Goal: Task Accomplishment & Management: Use online tool/utility

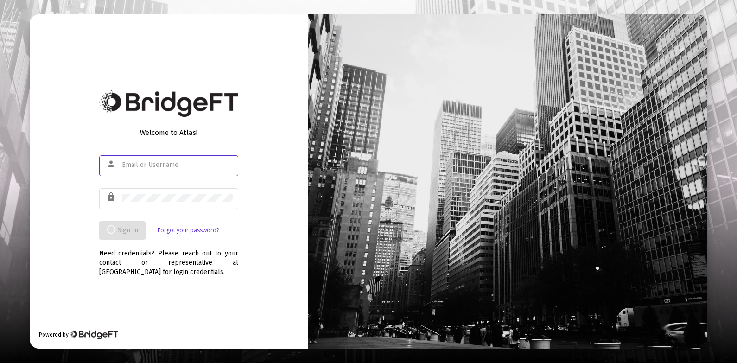
type input "[EMAIL_ADDRESS][DOMAIN_NAME]"
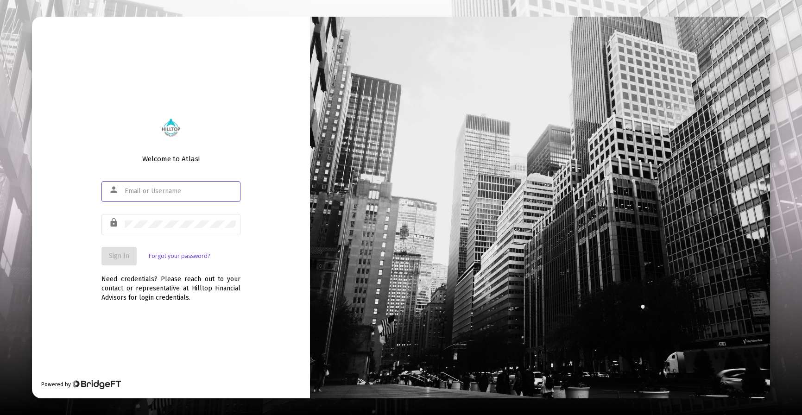
type input "[EMAIL_ADDRESS][DOMAIN_NAME]"
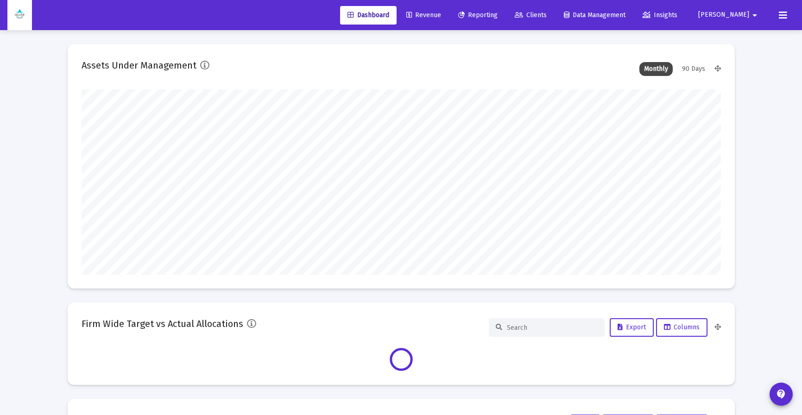
scroll to position [185, 640]
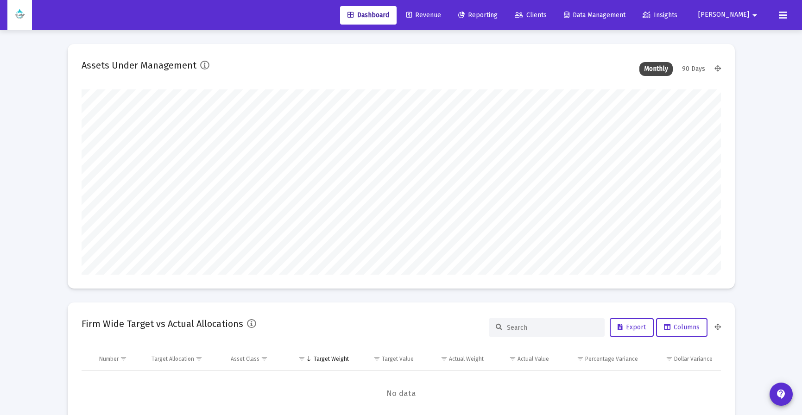
type input "[DATE]"
click at [441, 16] on span "Revenue" at bounding box center [424, 15] width 35 height 8
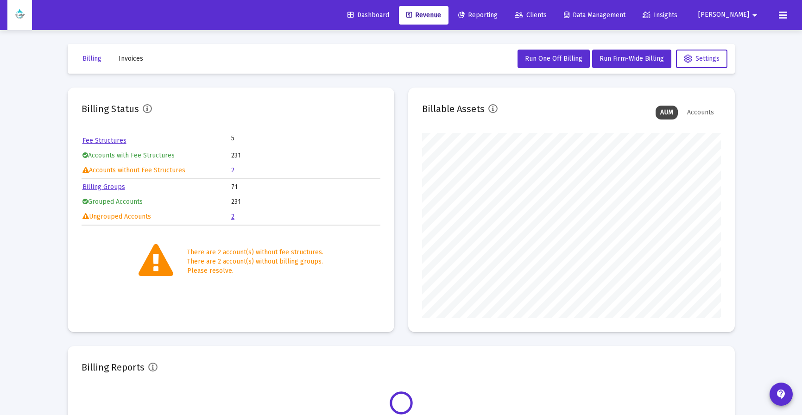
scroll to position [185, 299]
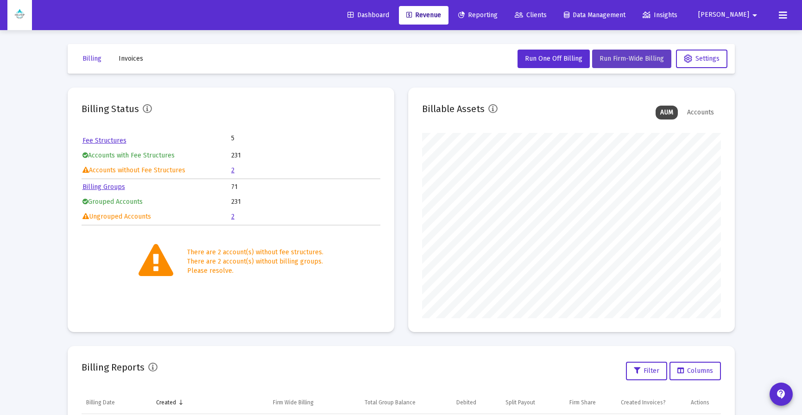
click at [630, 59] on span "Run Firm-Wide Billing" at bounding box center [632, 59] width 64 height 8
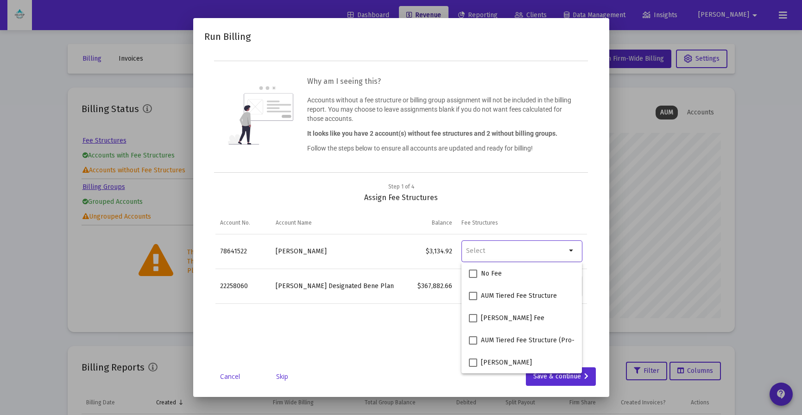
click at [526, 256] on div "Selection" at bounding box center [517, 251] width 104 height 12
click at [594, 303] on div "Step 1 of 4 Assign Fee Structures Account No. Account Name Balance Fee Structur…" at bounding box center [401, 272] width 394 height 180
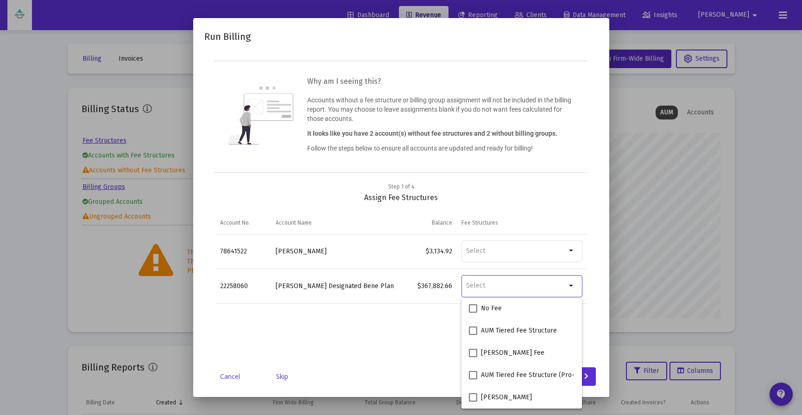
click at [543, 285] on input "Selection" at bounding box center [516, 286] width 100 height 8
click at [377, 331] on td "Data grid" at bounding box center [336, 337] width 130 height 67
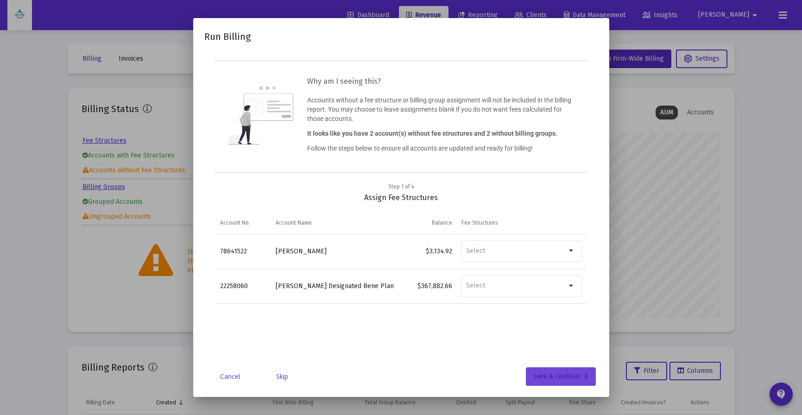
click at [570, 382] on div "Save & continue" at bounding box center [561, 377] width 55 height 19
click at [503, 376] on span "Back" at bounding box center [504, 377] width 22 height 8
click at [551, 376] on div "Save & continue" at bounding box center [561, 377] width 55 height 19
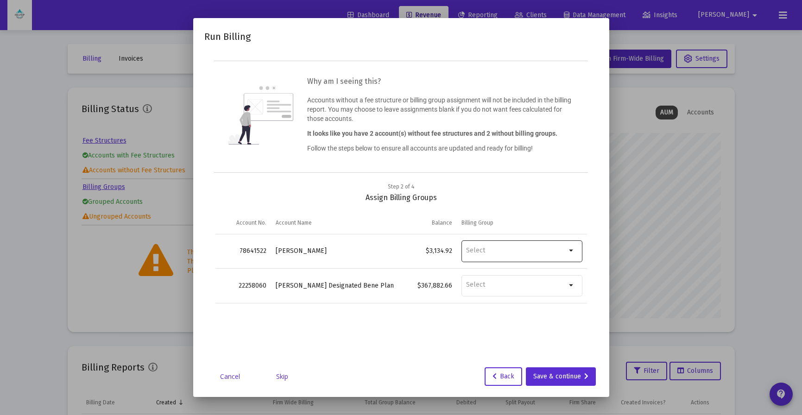
click at [499, 245] on div "Data grid" at bounding box center [516, 250] width 100 height 23
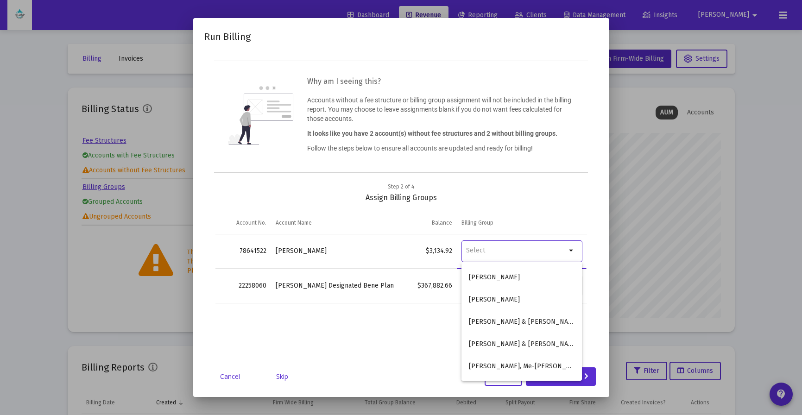
scroll to position [1461, 0]
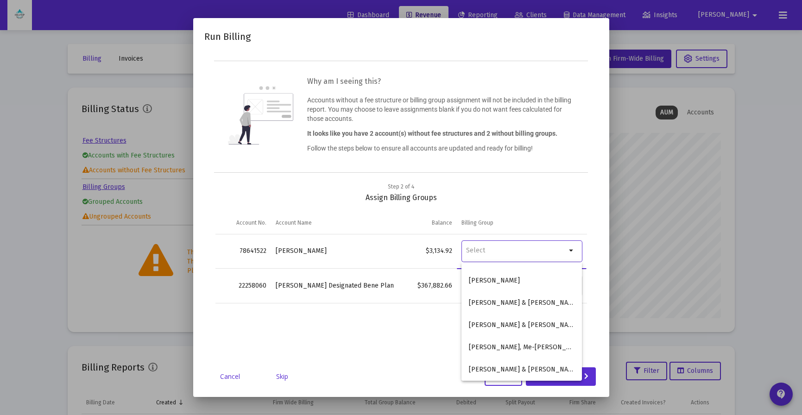
click at [427, 351] on div "Step 2 of 4 Assign Fee Structures Account No. Account Name Balance Fee Structur…" at bounding box center [401, 272] width 394 height 180
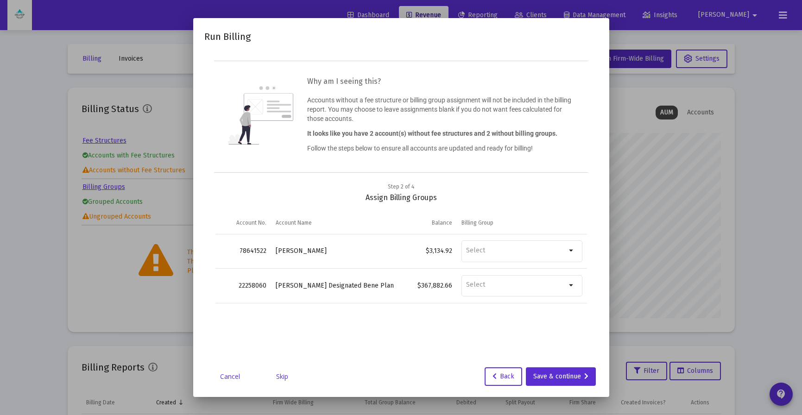
click at [280, 376] on link "Skip" at bounding box center [282, 376] width 46 height 9
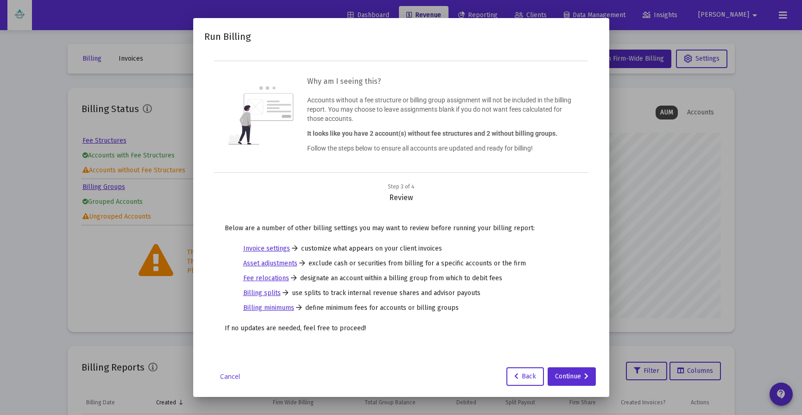
click at [273, 250] on link "Invoice settings" at bounding box center [266, 248] width 47 height 9
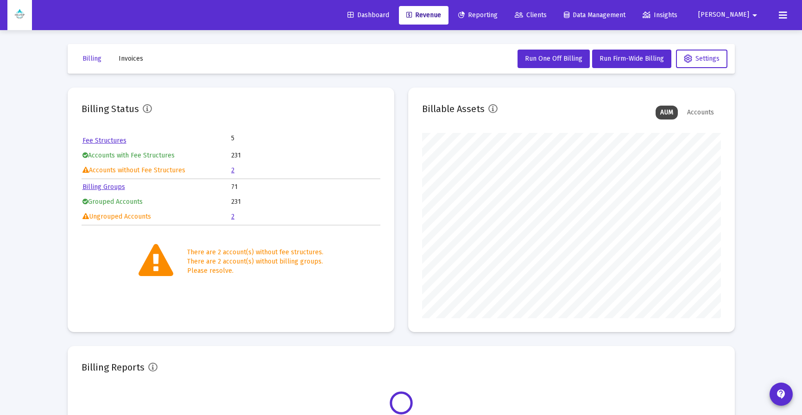
scroll to position [185, 299]
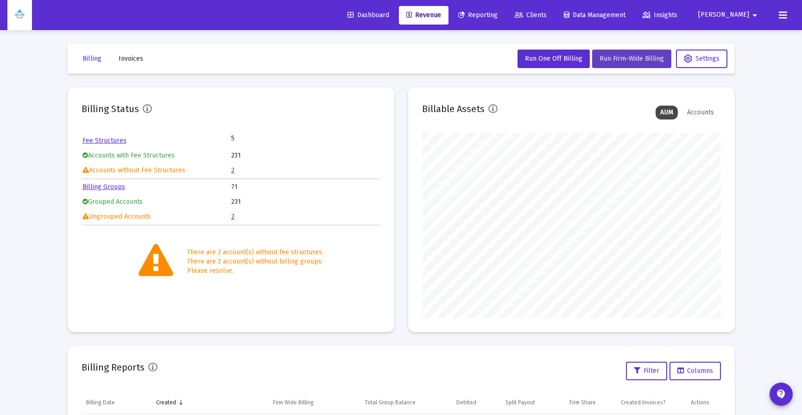
click at [626, 59] on span "Run Firm-Wide Billing" at bounding box center [632, 59] width 64 height 8
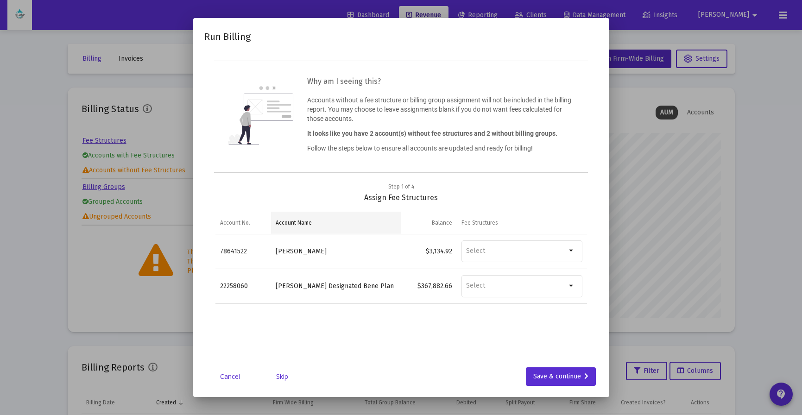
click at [295, 224] on div "Account Name" at bounding box center [294, 222] width 36 height 7
click at [233, 378] on link "Cancel" at bounding box center [230, 376] width 46 height 9
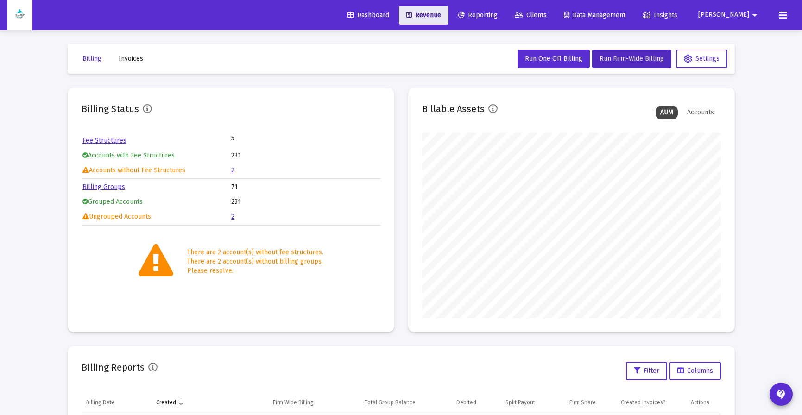
click at [441, 13] on span "Revenue" at bounding box center [424, 15] width 35 height 8
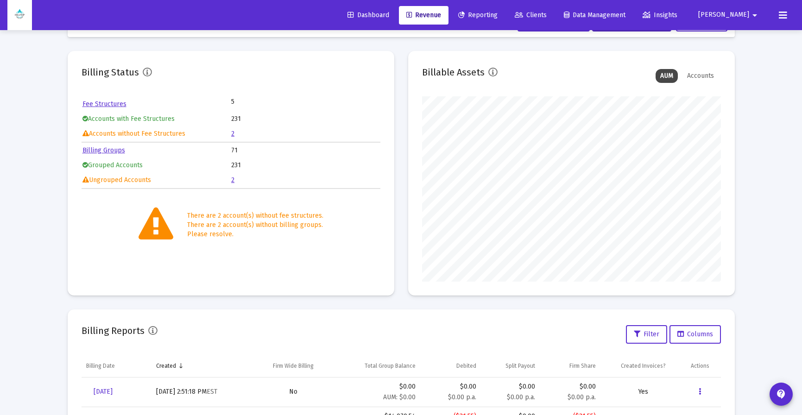
scroll to position [0, 0]
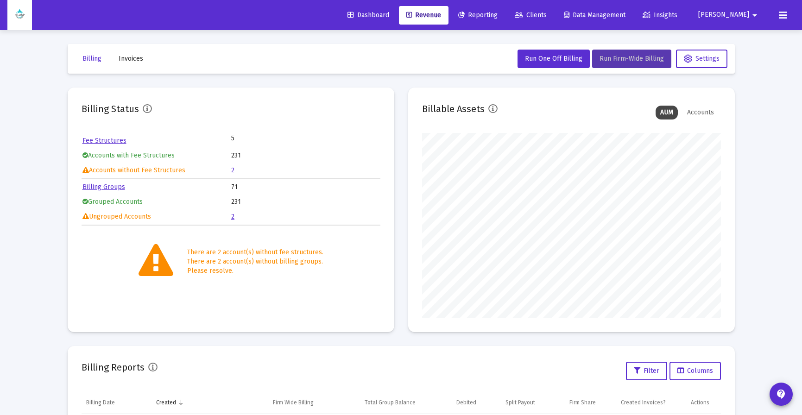
click at [636, 61] on span "Run Firm-Wide Billing" at bounding box center [632, 59] width 64 height 8
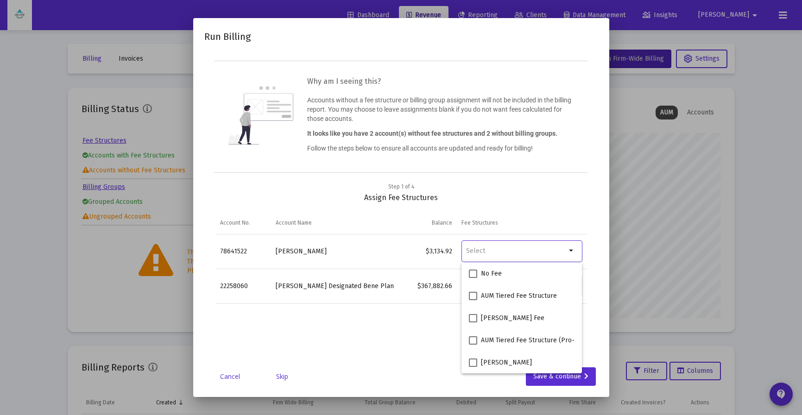
click at [553, 251] on input "Selection" at bounding box center [516, 251] width 100 height 8
click at [691, 312] on div at bounding box center [401, 207] width 802 height 415
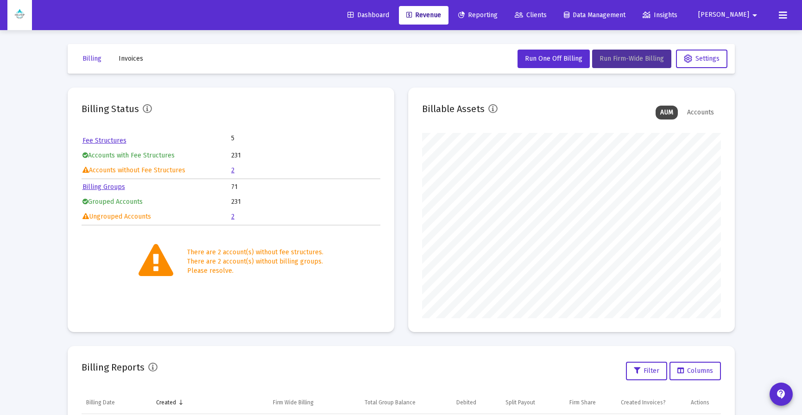
click at [637, 58] on span "Run Firm-Wide Billing" at bounding box center [632, 59] width 64 height 8
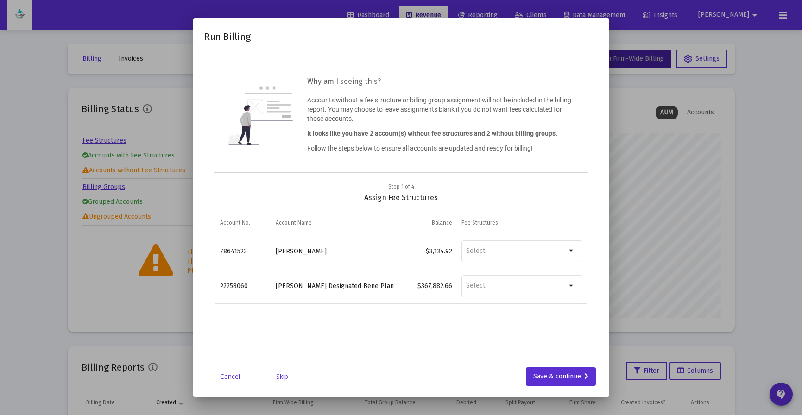
click at [283, 377] on link "Skip" at bounding box center [282, 376] width 46 height 9
click at [573, 252] on mat-icon "arrow_drop_down" at bounding box center [571, 250] width 11 height 11
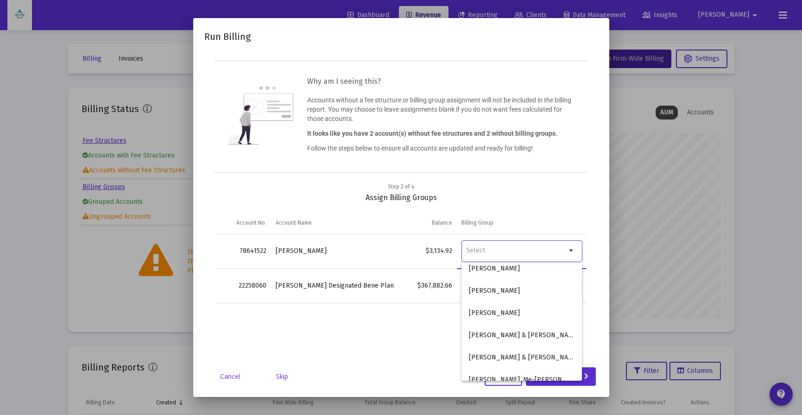
scroll to position [1461, 0]
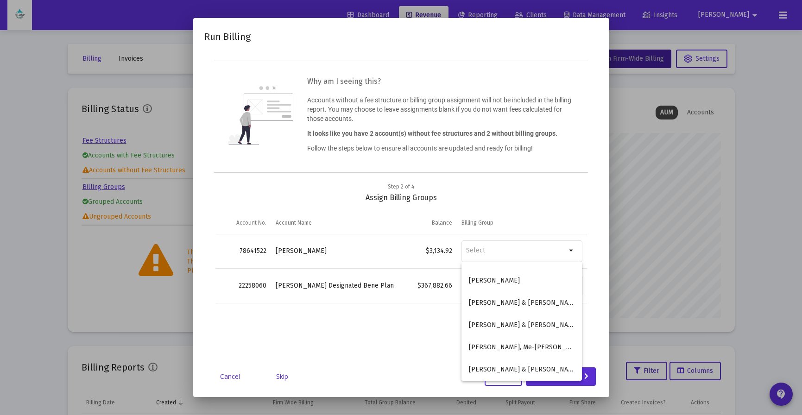
drag, startPoint x: 408, startPoint y: 326, endPoint x: 387, endPoint y: 332, distance: 21.8
click at [407, 326] on td "Data grid" at bounding box center [429, 326] width 56 height 47
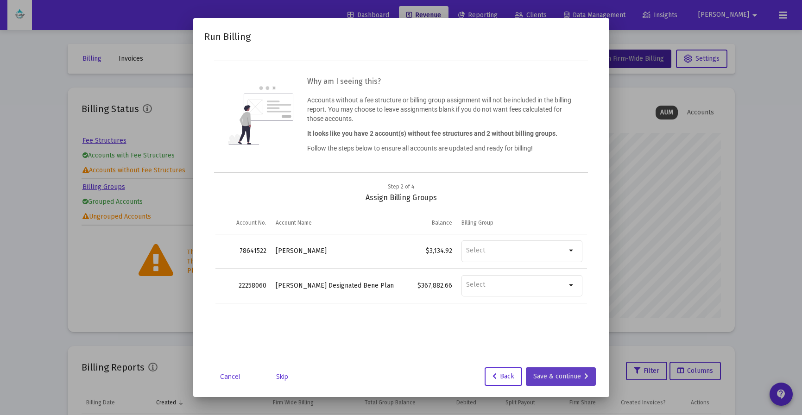
click at [569, 376] on div "Save & continue" at bounding box center [561, 377] width 55 height 19
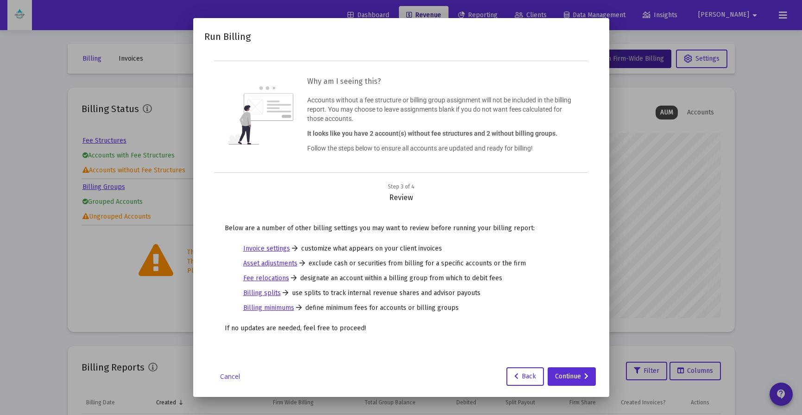
click at [273, 248] on link "Invoice settings" at bounding box center [266, 248] width 47 height 9
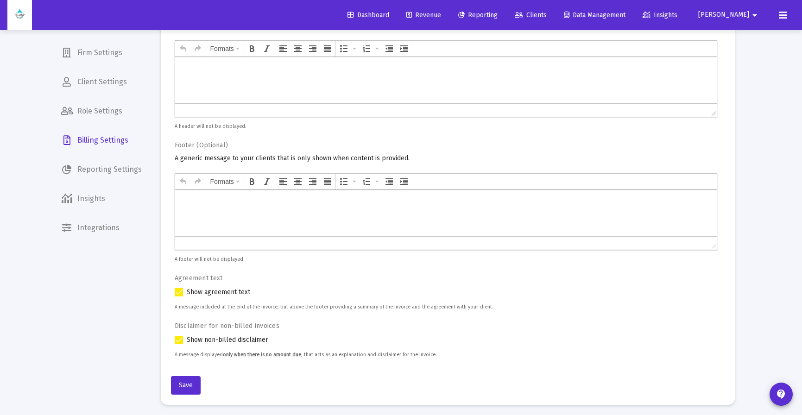
scroll to position [467, 0]
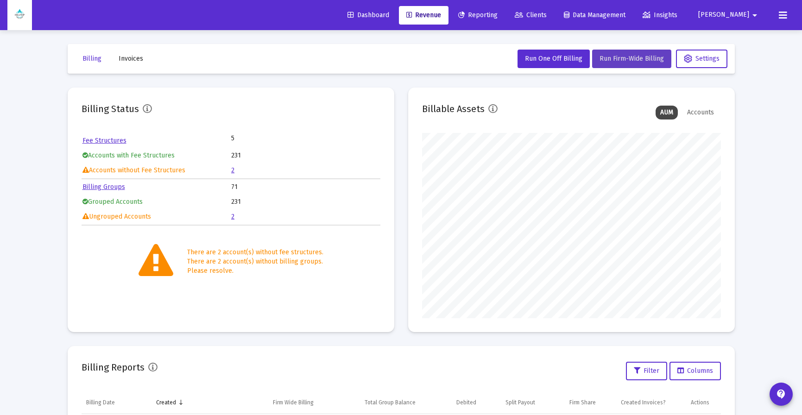
click at [624, 58] on span "Run Firm-Wide Billing" at bounding box center [632, 59] width 64 height 8
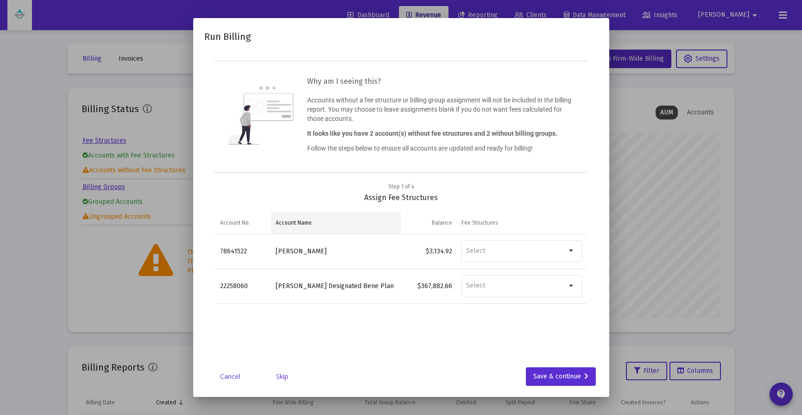
click at [297, 222] on div "Account Name" at bounding box center [294, 222] width 36 height 7
click at [234, 223] on div "Account No." at bounding box center [235, 222] width 30 height 7
click at [567, 379] on div "Save & continue" at bounding box center [561, 377] width 55 height 19
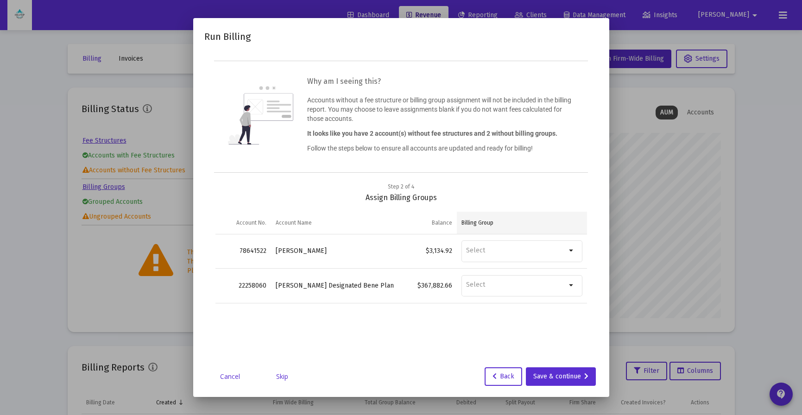
click at [482, 223] on div "Billing Group" at bounding box center [478, 222] width 32 height 7
click at [564, 373] on div "Save & continue" at bounding box center [561, 377] width 55 height 19
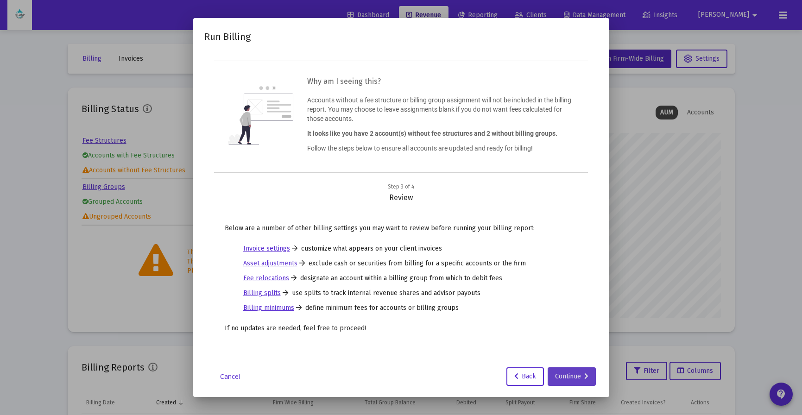
click at [574, 377] on div "Continue" at bounding box center [571, 377] width 33 height 19
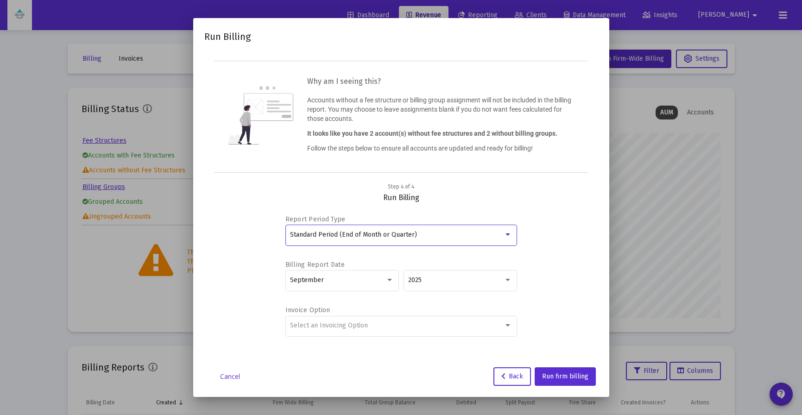
click at [309, 237] on span "Standard Period (End of Month or Quarter)" at bounding box center [353, 235] width 127 height 8
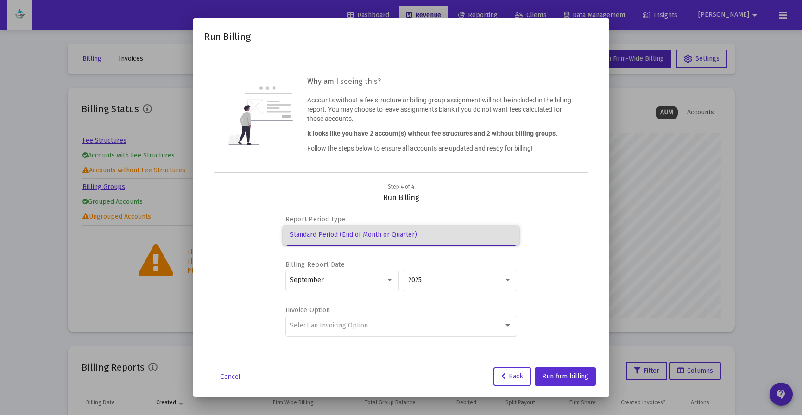
click at [309, 237] on span "Standard Period (End of Month or Quarter)" at bounding box center [401, 234] width 222 height 19
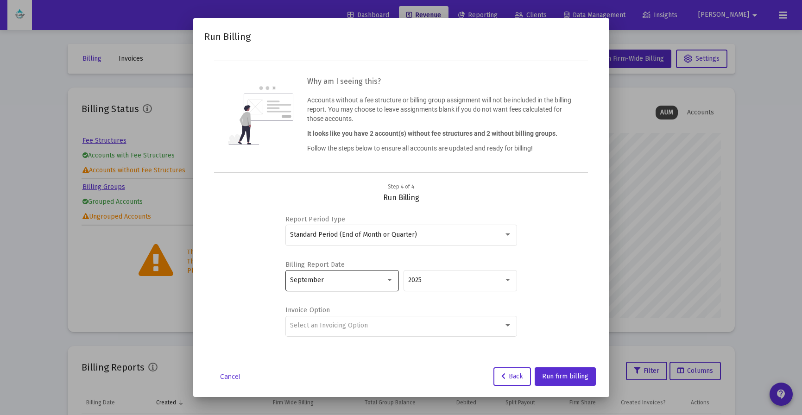
click at [385, 285] on div "September" at bounding box center [342, 280] width 104 height 23
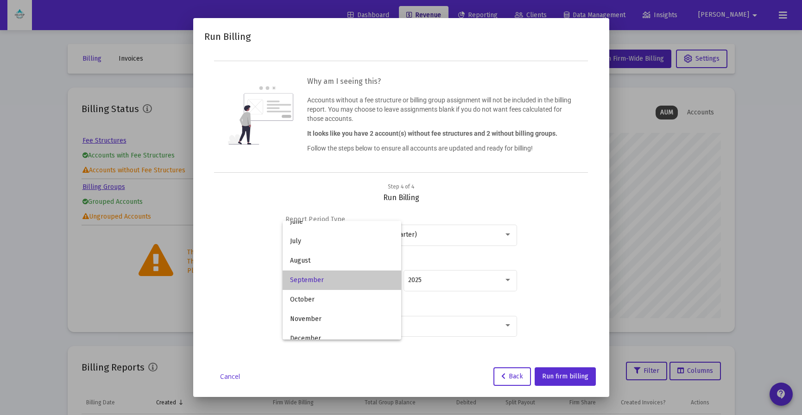
click at [385, 285] on span "September" at bounding box center [342, 280] width 104 height 19
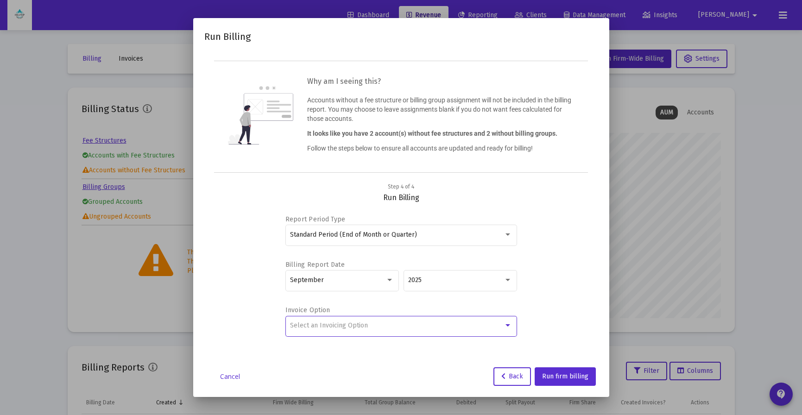
click at [392, 325] on div "Select an Invoicing Option" at bounding box center [397, 325] width 214 height 7
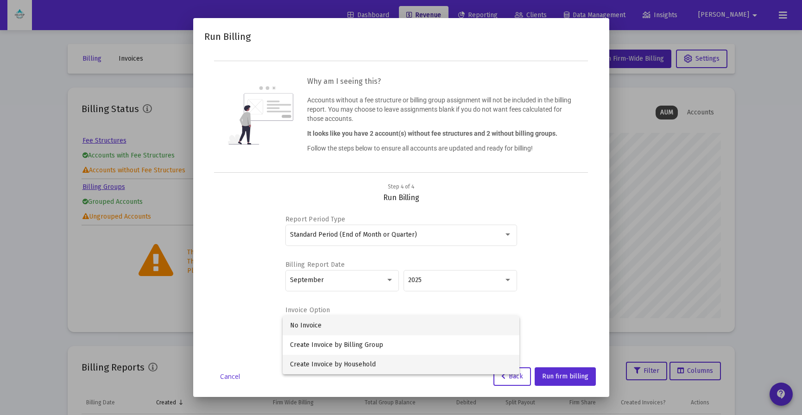
click at [392, 364] on span "Create Invoice by Household" at bounding box center [401, 364] width 222 height 19
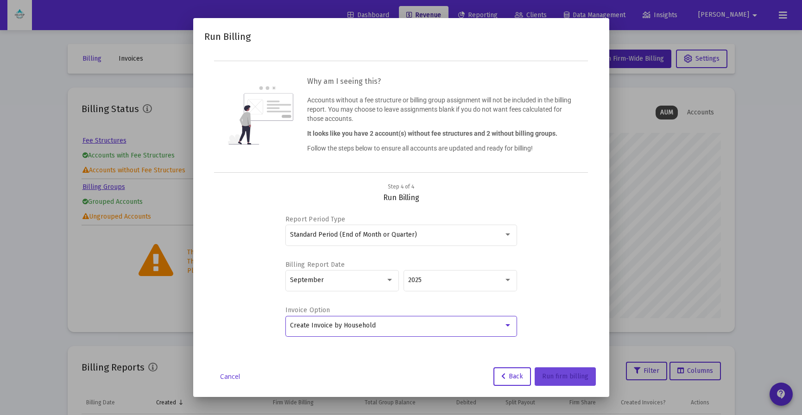
click at [567, 374] on span "Run firm billing" at bounding box center [565, 377] width 46 height 8
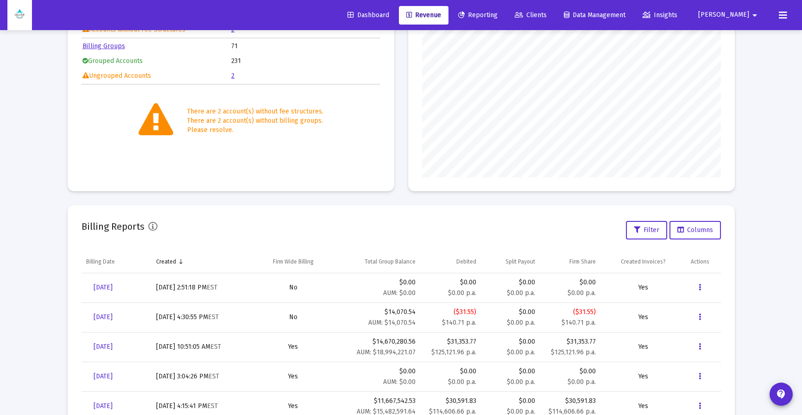
scroll to position [160, 0]
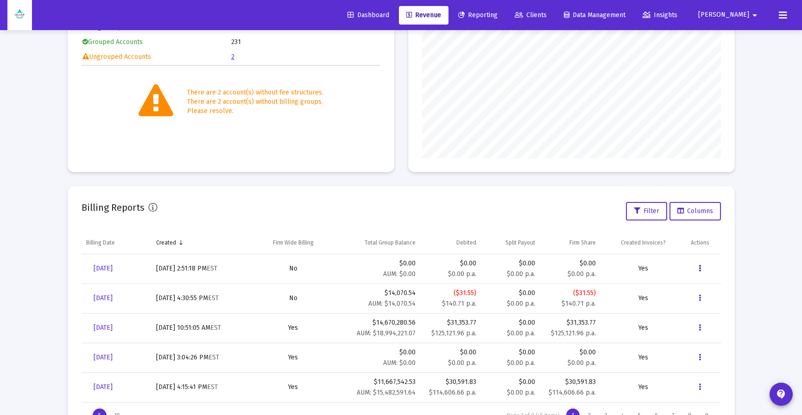
click at [701, 269] on button "Data grid" at bounding box center [700, 269] width 19 height 19
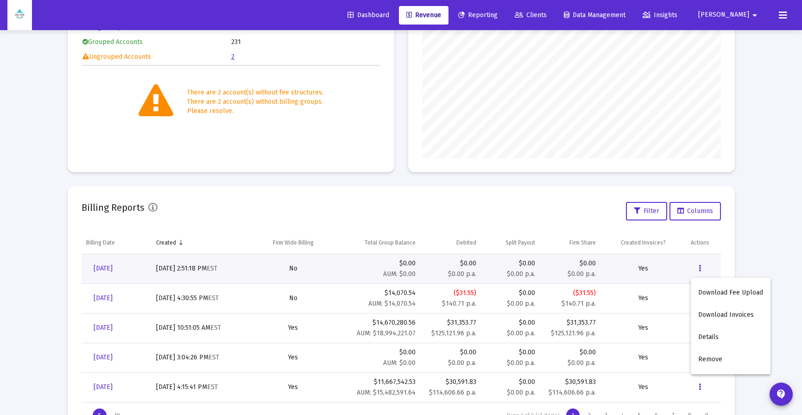
click at [701, 269] on div at bounding box center [401, 207] width 802 height 415
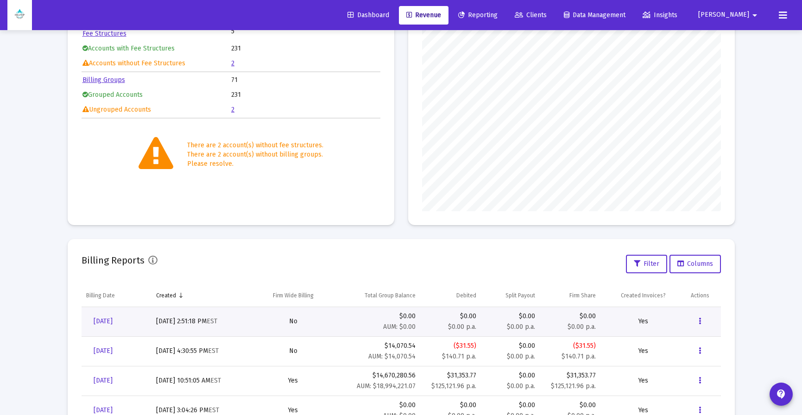
scroll to position [104, 0]
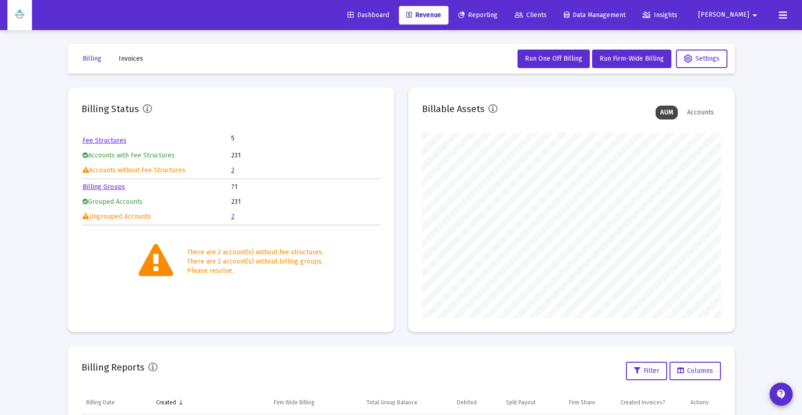
scroll to position [185, 299]
click at [627, 59] on span "Run Firm-Wide Billing" at bounding box center [632, 59] width 64 height 8
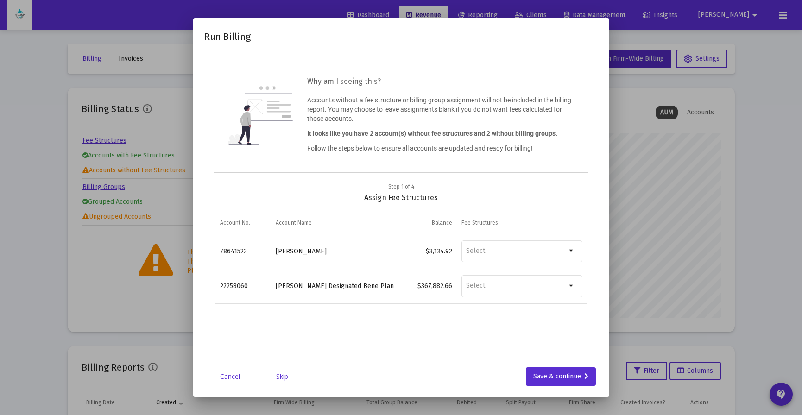
drag, startPoint x: 229, startPoint y: 377, endPoint x: 288, endPoint y: 361, distance: 61.1
click at [229, 377] on link "Cancel" at bounding box center [230, 376] width 46 height 9
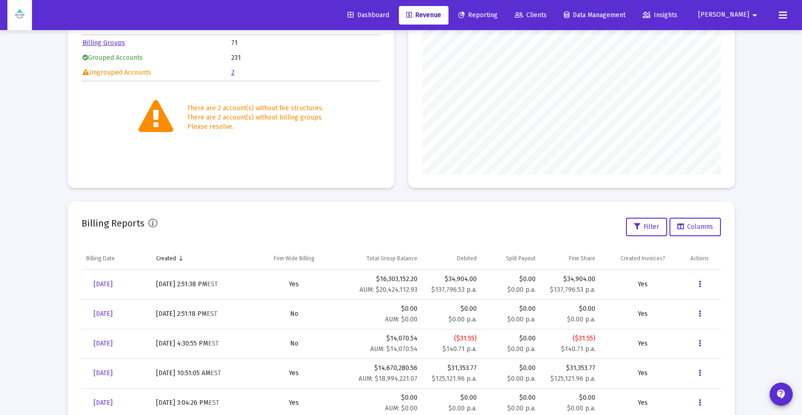
scroll to position [201, 0]
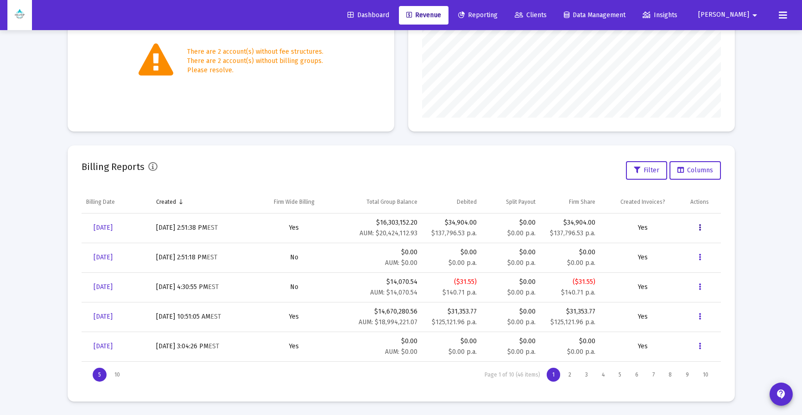
click at [702, 226] on button "Data grid" at bounding box center [700, 228] width 19 height 19
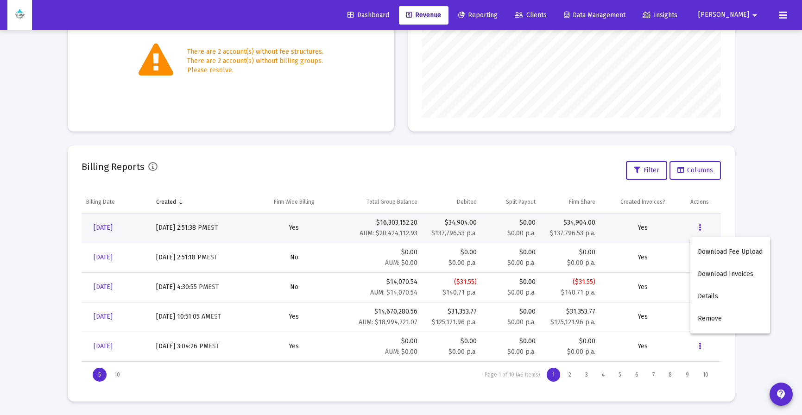
click at [715, 295] on button "Details" at bounding box center [731, 297] width 80 height 22
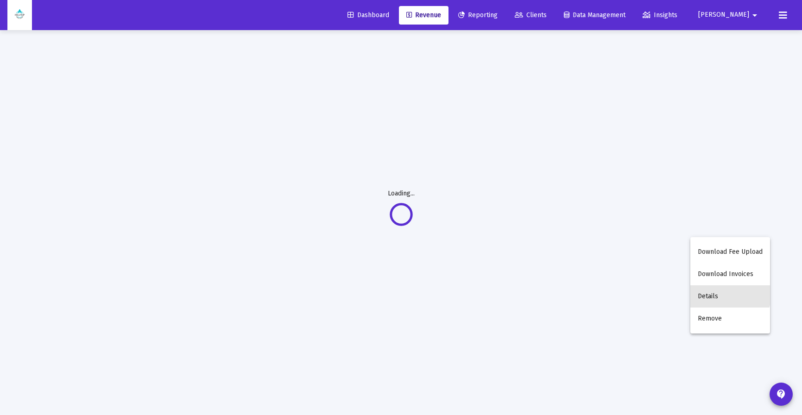
scroll to position [30, 0]
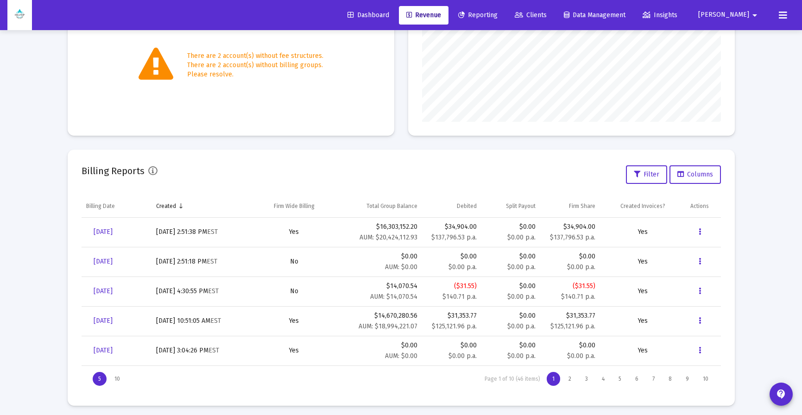
scroll to position [201, 0]
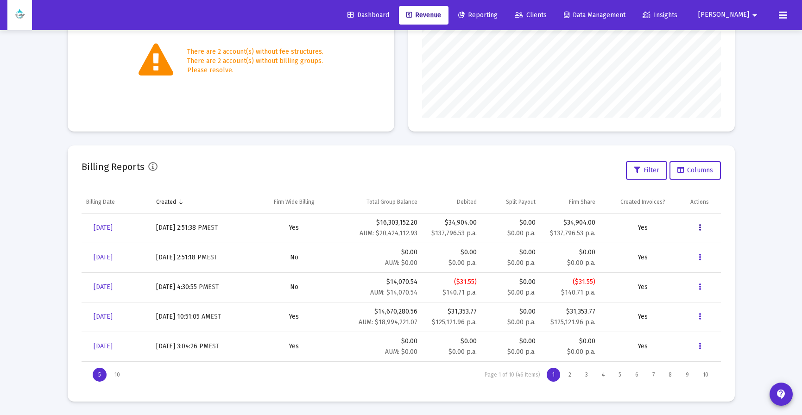
click at [699, 227] on icon "Data grid" at bounding box center [700, 228] width 2 height 11
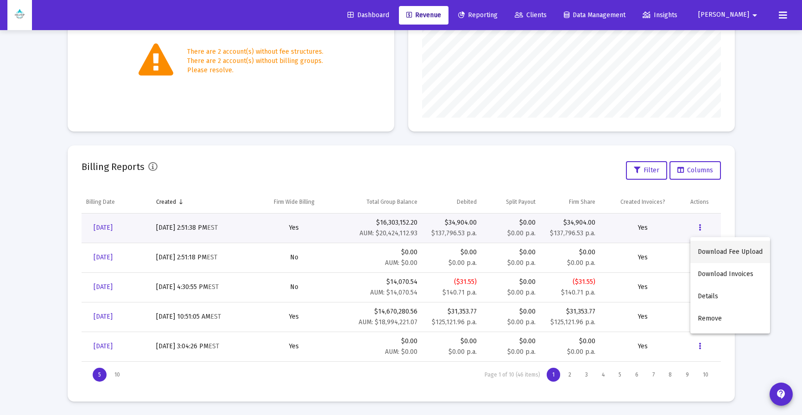
click at [715, 252] on button "Download Fee Upload" at bounding box center [731, 252] width 80 height 22
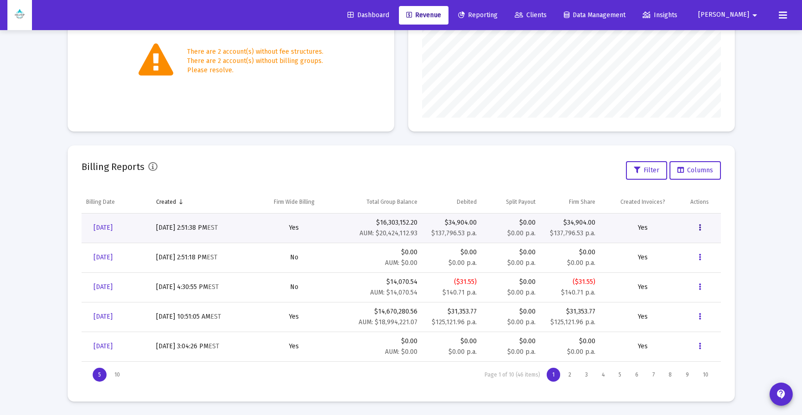
click at [700, 227] on icon "Data grid" at bounding box center [700, 228] width 2 height 11
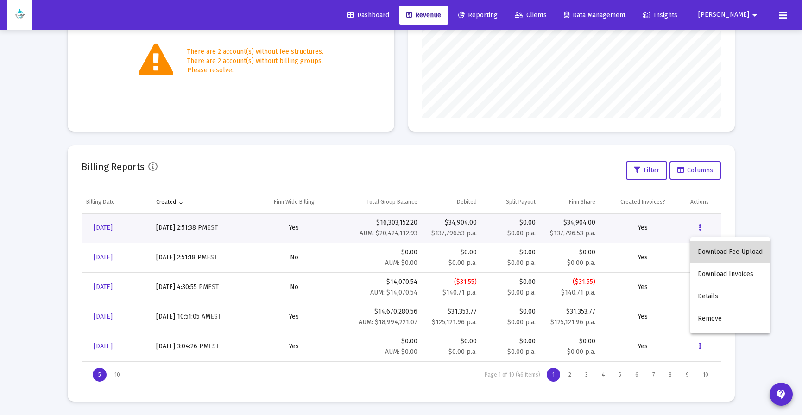
click at [735, 252] on button "Download Fee Upload" at bounding box center [731, 252] width 80 height 22
